Goal: Task Accomplishment & Management: Complete application form

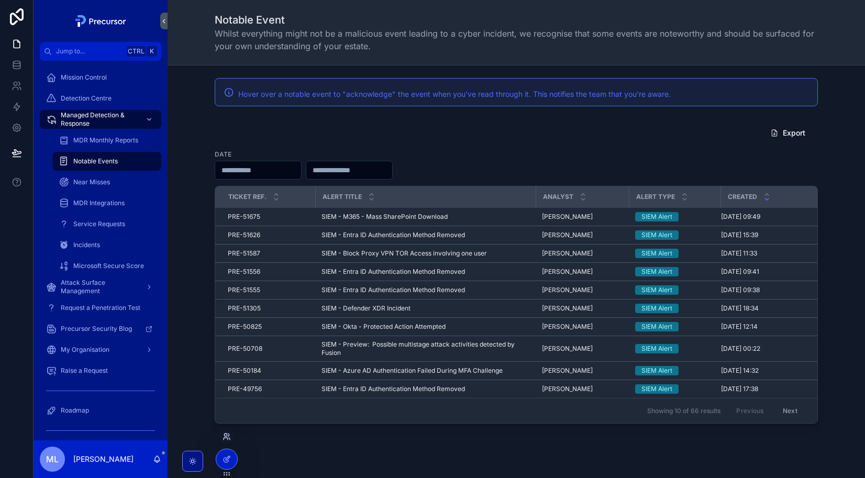
click at [229, 436] on icon at bounding box center [227, 437] width 8 height 8
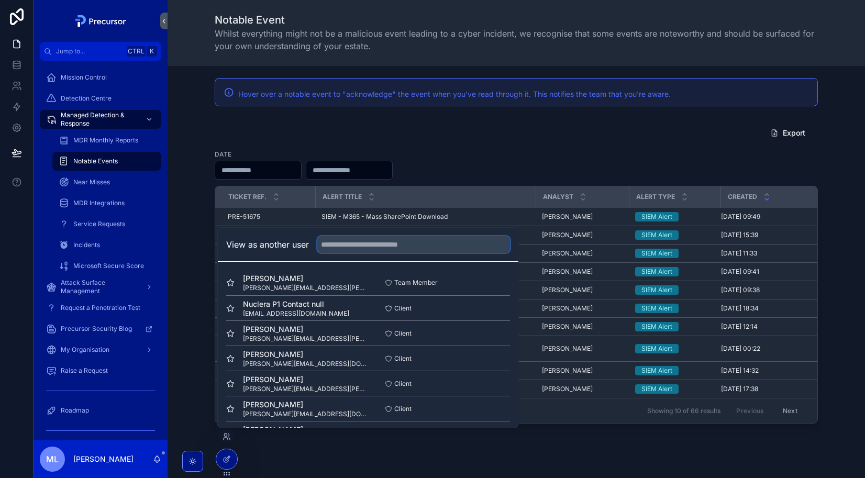
click at [349, 248] on input "text" at bounding box center [413, 244] width 193 height 17
click at [432, 237] on input "text" at bounding box center [413, 244] width 193 height 17
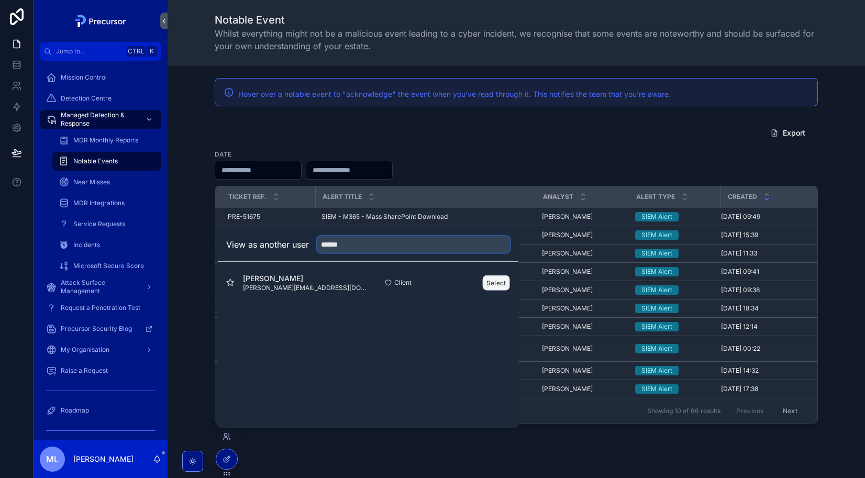
type input "******"
click at [489, 287] on button "Select" at bounding box center [496, 282] width 27 height 15
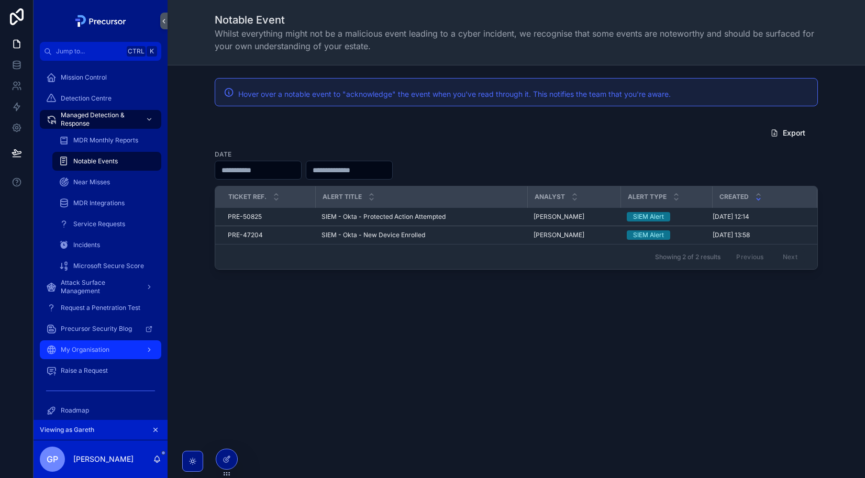
click at [80, 344] on div "My Organisation" at bounding box center [100, 350] width 109 height 17
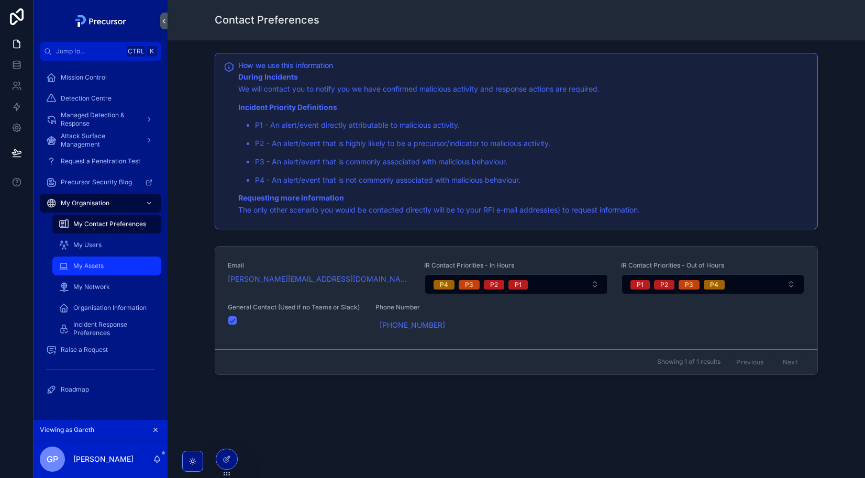
click at [108, 259] on div "My Assets" at bounding box center [107, 266] width 96 height 17
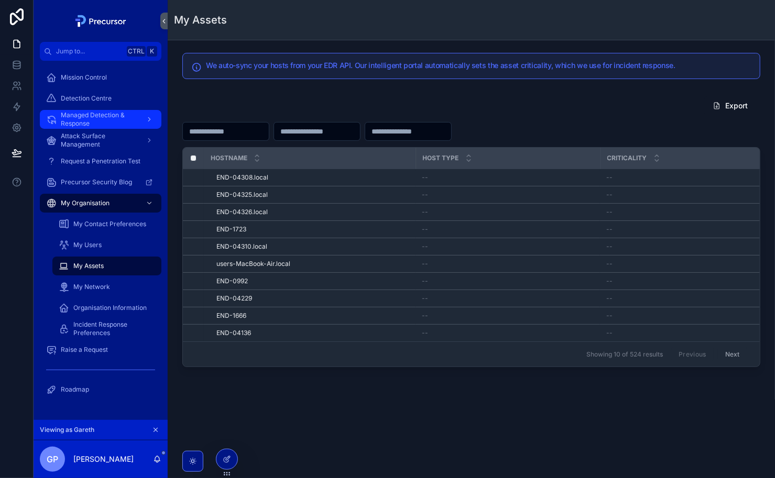
click at [98, 117] on span "Managed Detection & Response" at bounding box center [99, 119] width 76 height 17
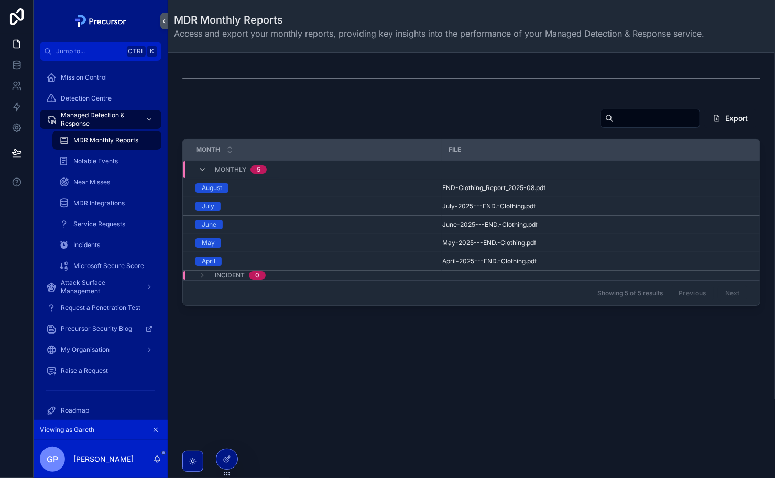
click at [155, 433] on icon "scrollable content" at bounding box center [155, 429] width 7 height 7
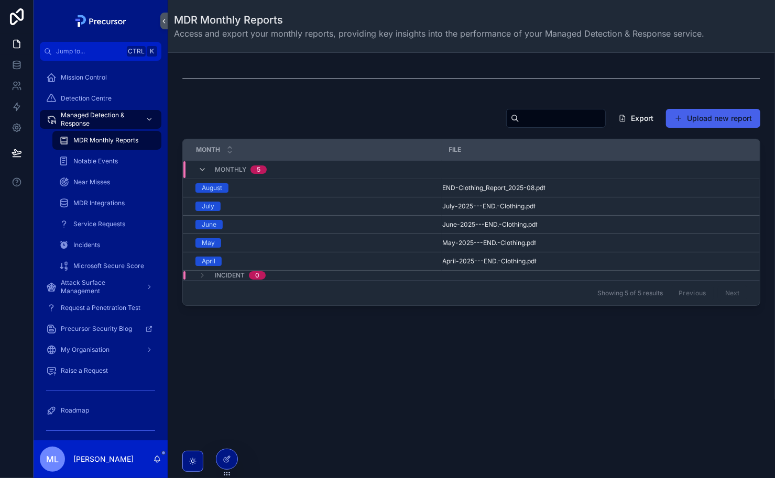
click at [714, 119] on button "Upload new report" at bounding box center [713, 118] width 94 height 19
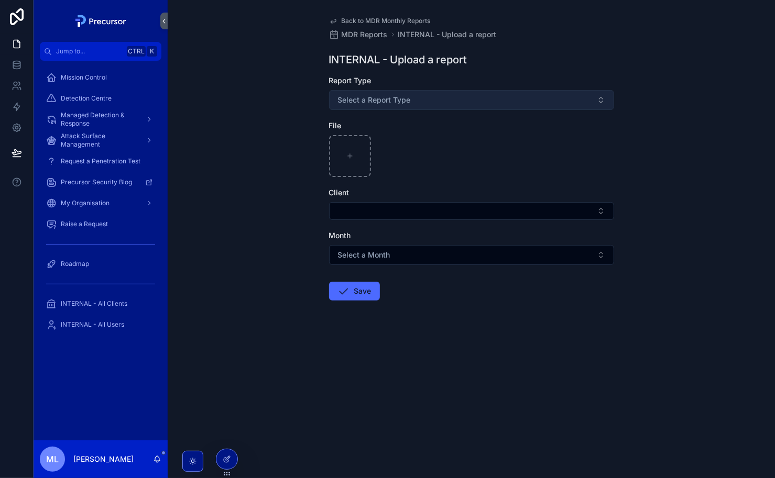
click at [390, 107] on button "Select a Report Type" at bounding box center [471, 100] width 285 height 20
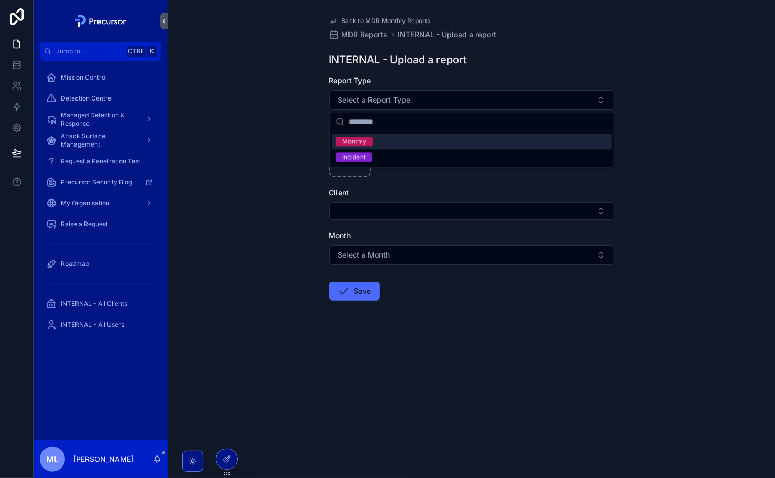
click at [348, 142] on div "Monthly" at bounding box center [354, 141] width 24 height 9
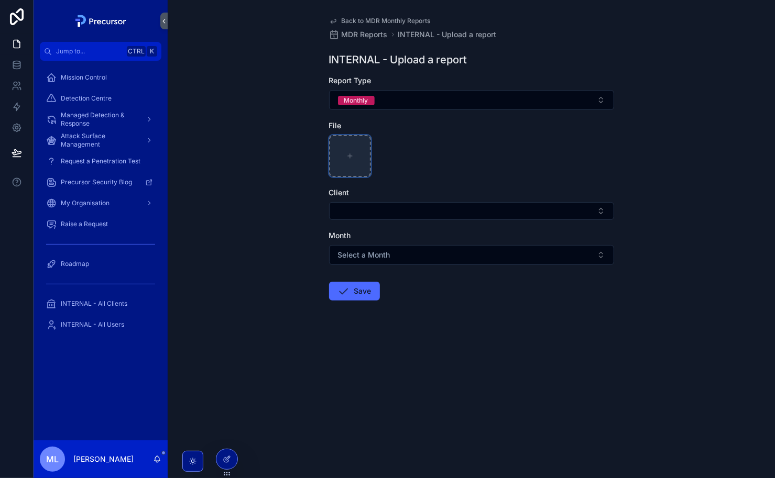
click at [353, 158] on icon "scrollable content" at bounding box center [349, 155] width 7 height 7
type input "**********"
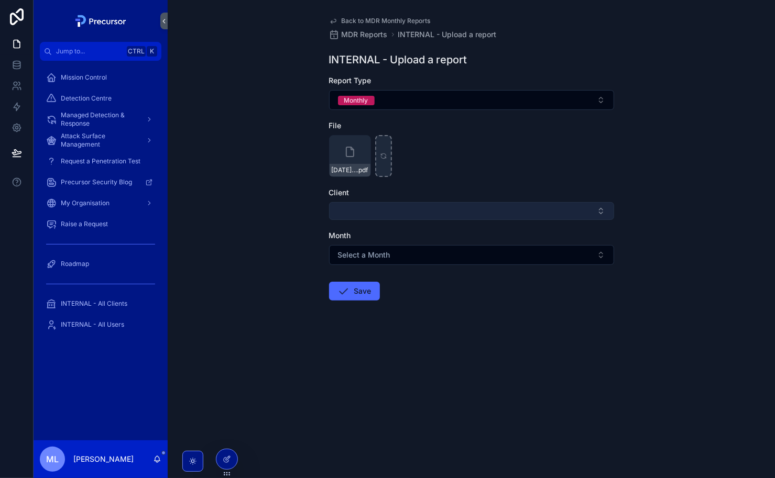
click at [361, 203] on button "Select Button" at bounding box center [471, 211] width 285 height 18
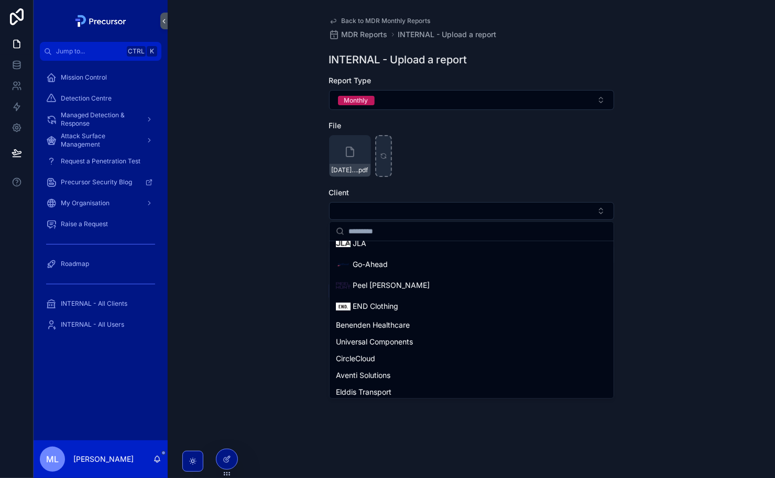
scroll to position [109, 0]
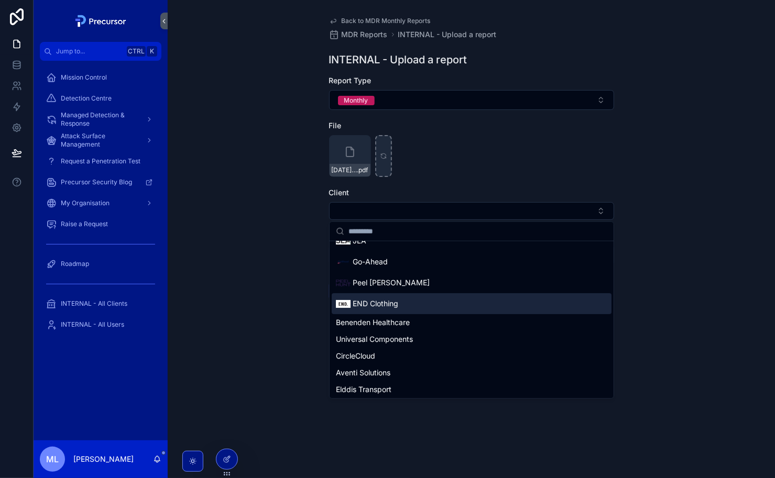
click at [385, 300] on span "END Clothing" at bounding box center [376, 304] width 46 height 10
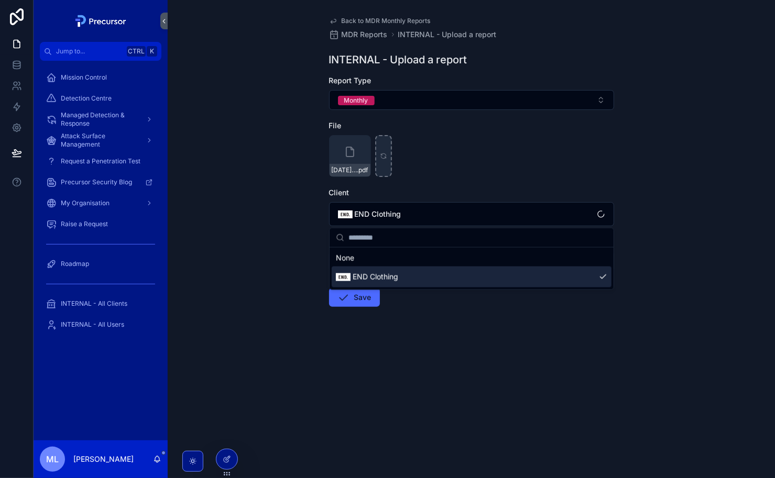
scroll to position [0, 0]
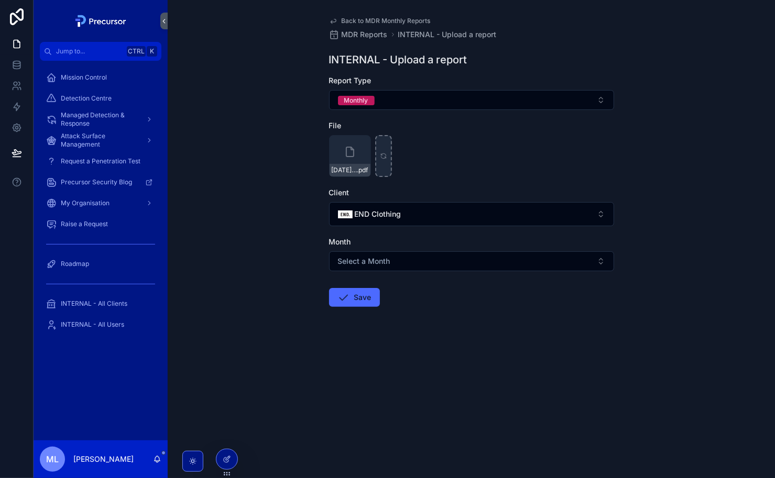
click at [369, 249] on div "Month Select a Month" at bounding box center [471, 254] width 285 height 35
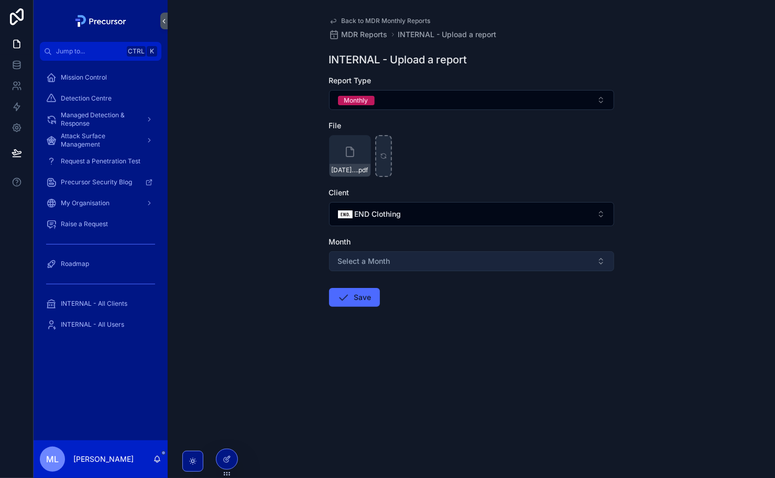
click at [352, 256] on span "Select a Month" at bounding box center [364, 261] width 52 height 10
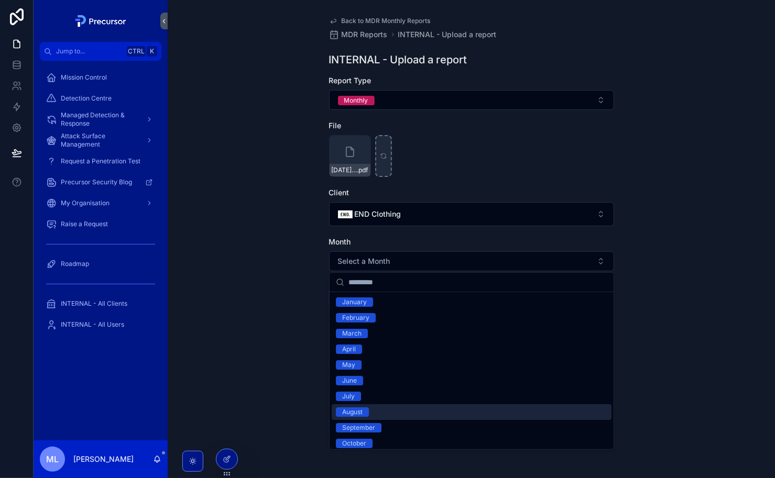
click at [358, 413] on div "August" at bounding box center [352, 412] width 20 height 9
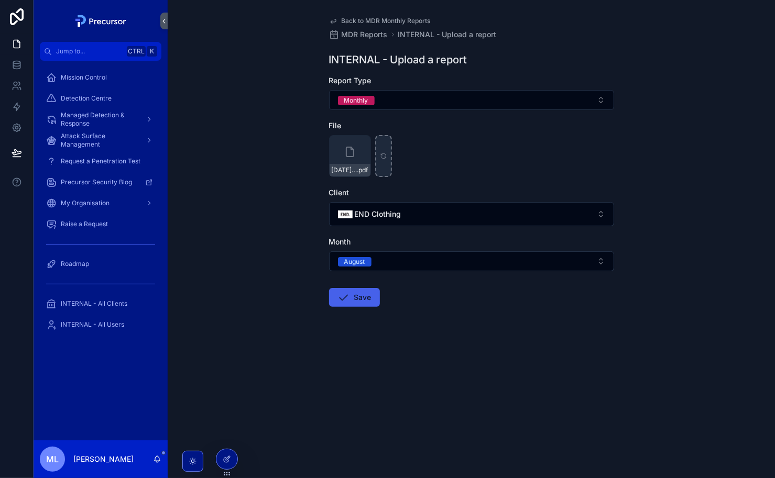
click at [355, 299] on button "Save" at bounding box center [354, 297] width 51 height 19
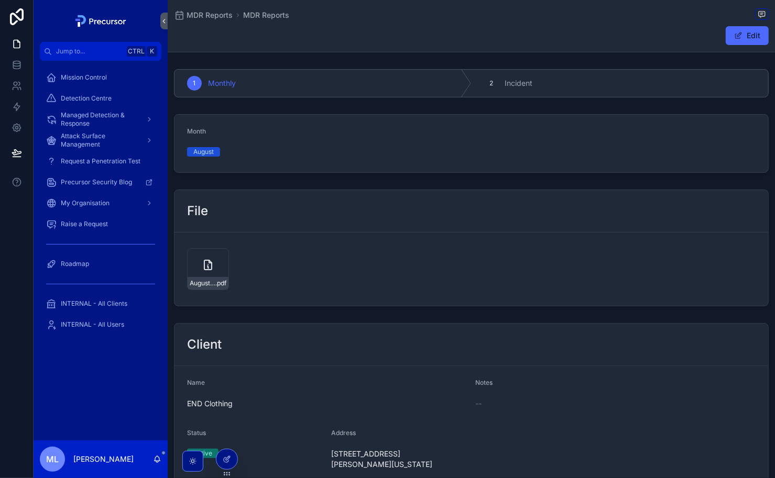
click at [391, 23] on div "MDR Reports MDR Reports Edit" at bounding box center [471, 26] width 595 height 52
